Goal: Transaction & Acquisition: Purchase product/service

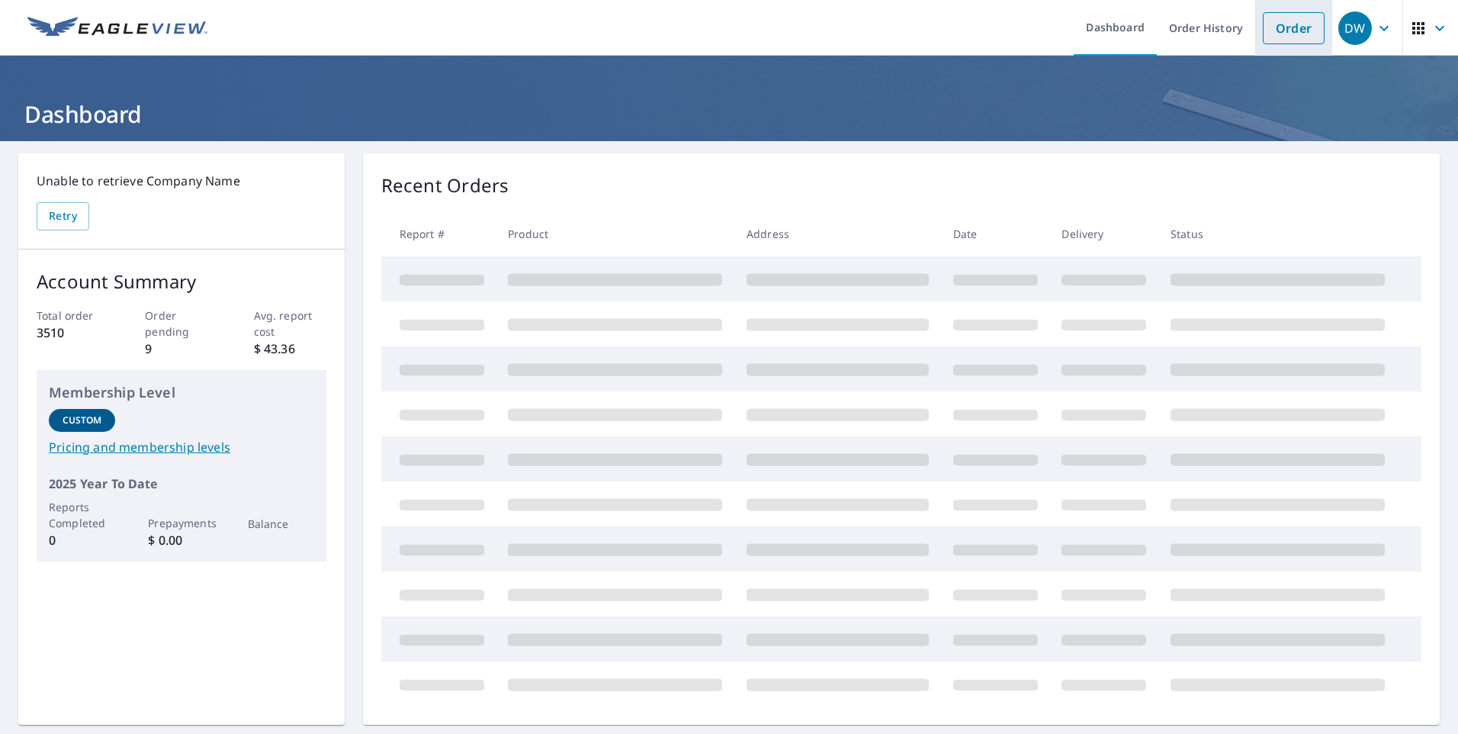
click at [1291, 34] on link "Order" at bounding box center [1294, 28] width 62 height 32
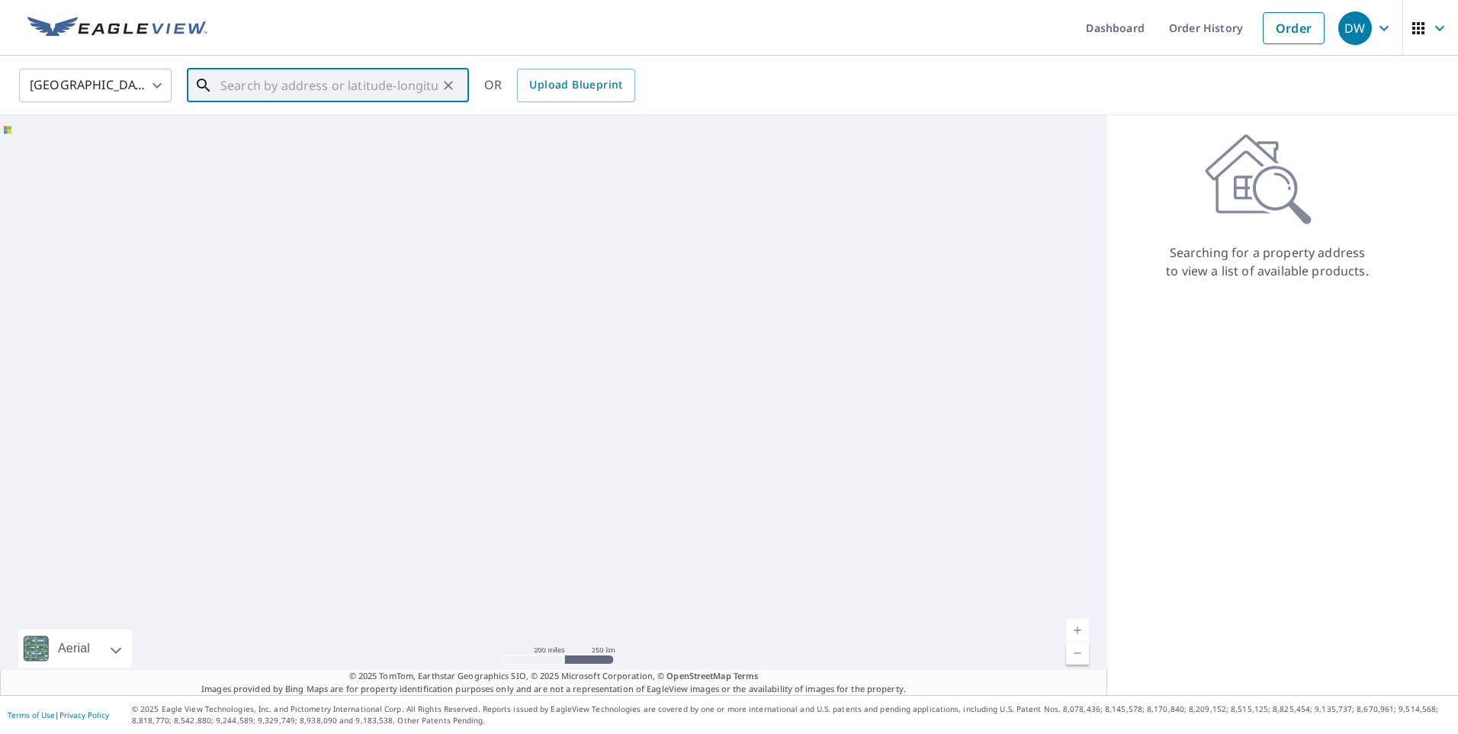
click at [282, 87] on input "text" at bounding box center [328, 85] width 217 height 43
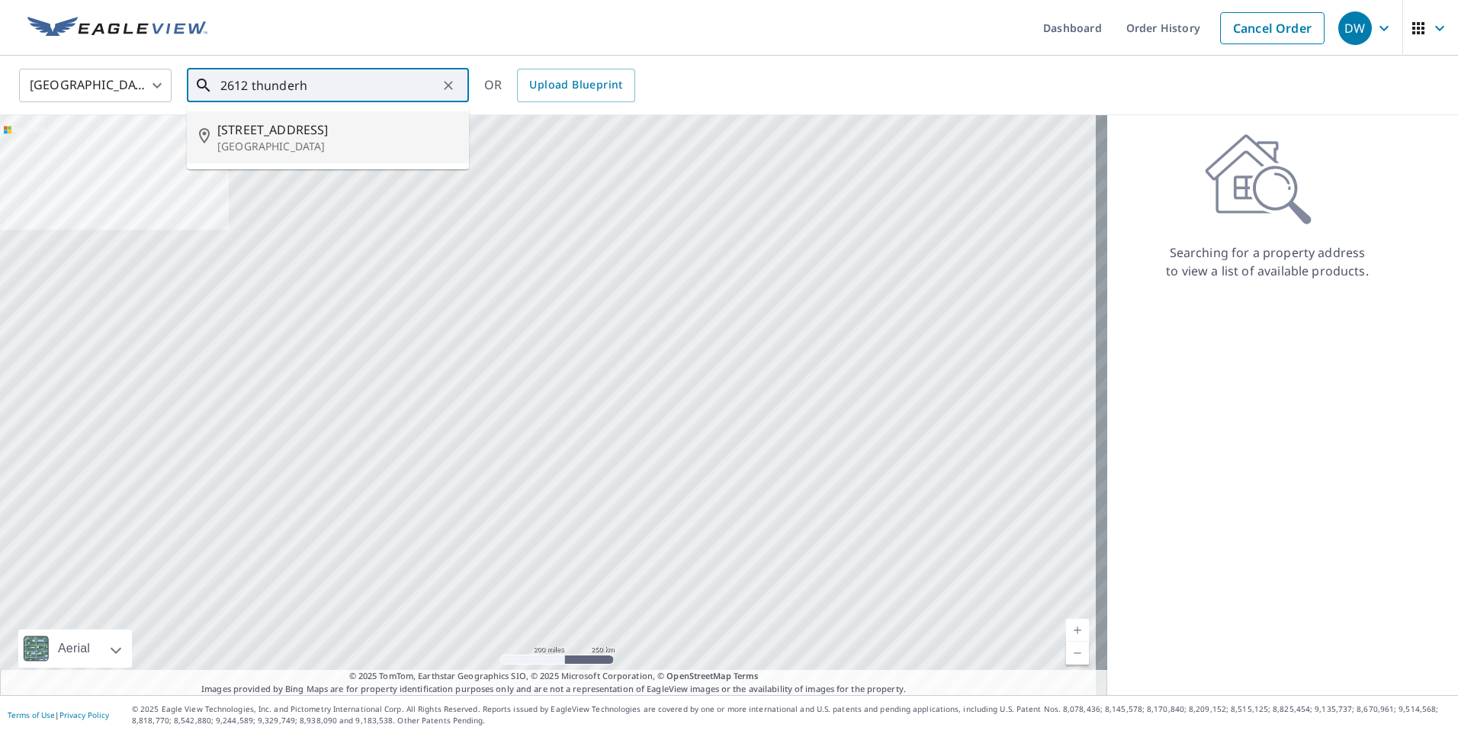
click at [283, 130] on span "[STREET_ADDRESS]" at bounding box center [336, 130] width 239 height 18
type input "[STREET_ADDRESS]"
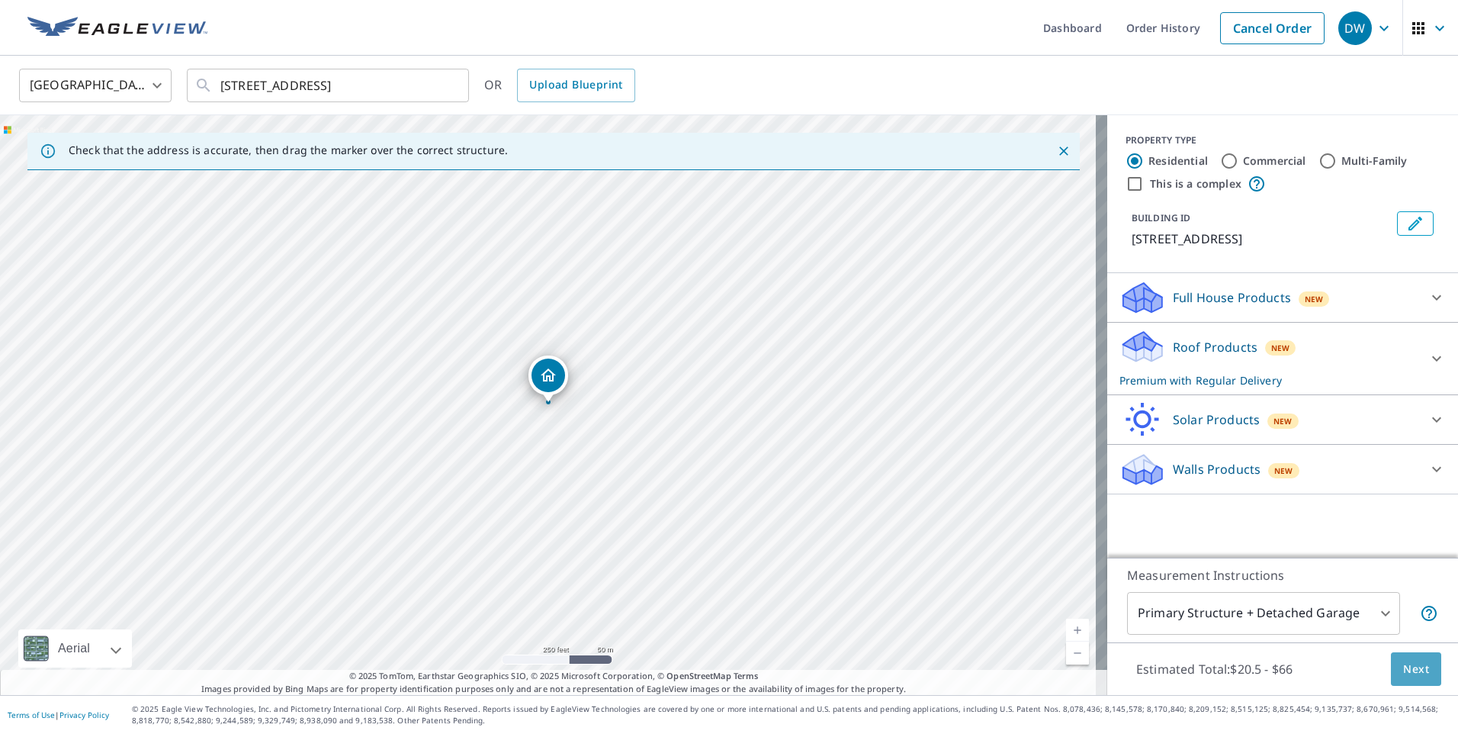
click at [1406, 670] on span "Next" at bounding box center [1416, 669] width 26 height 19
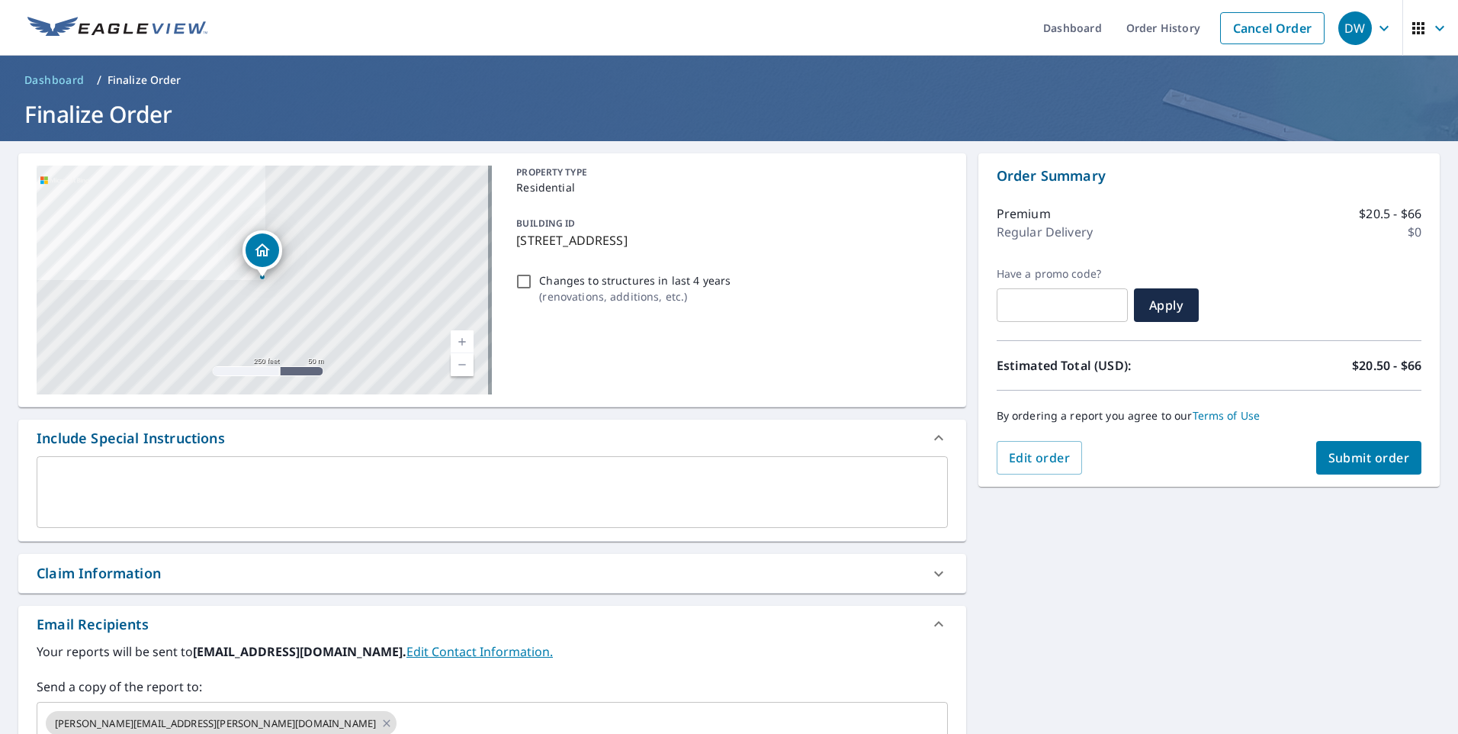
click at [1339, 466] on button "Submit order" at bounding box center [1369, 458] width 106 height 34
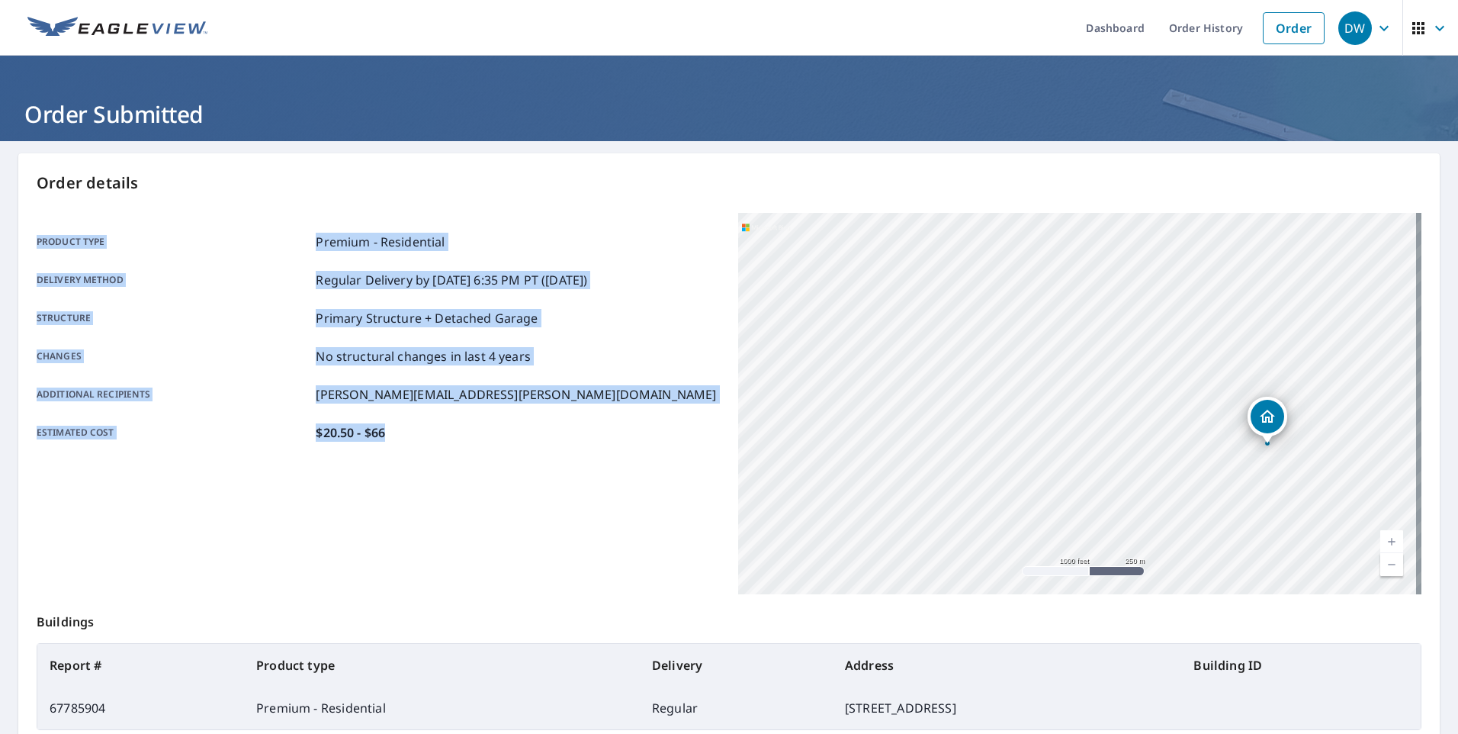
drag, startPoint x: 709, startPoint y: 183, endPoint x: 789, endPoint y: 285, distance: 129.4
click at [789, 285] on div "Order details Product type Premium - Residential Delivery method Regular Delive…" at bounding box center [729, 499] width 1422 height 693
click at [619, 186] on p "Order details" at bounding box center [729, 183] width 1385 height 23
